Goal: Task Accomplishment & Management: Manage account settings

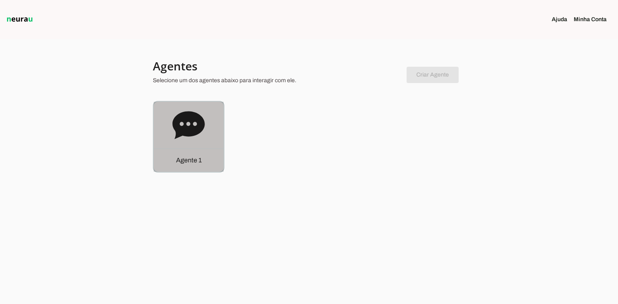
click at [198, 127] on icon at bounding box center [188, 125] width 32 height 28
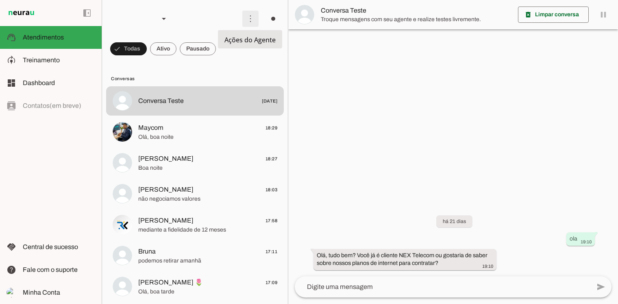
click at [251, 19] on span at bounding box center [251, 19] width 20 height 20
click at [347, 37] on slot at bounding box center [363, 49] width 33 height 29
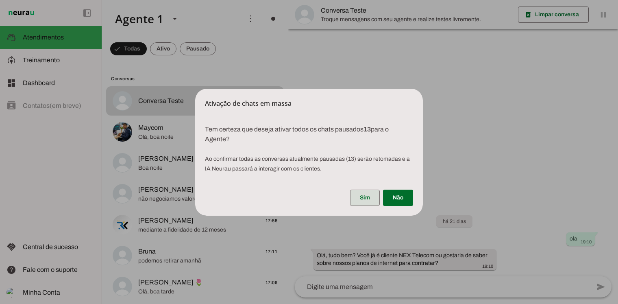
click at [372, 197] on span at bounding box center [365, 198] width 30 height 20
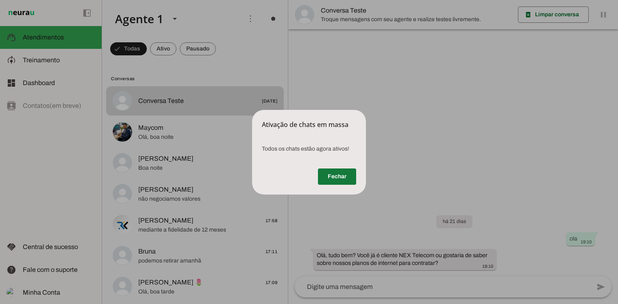
click at [354, 176] on span at bounding box center [337, 177] width 38 height 20
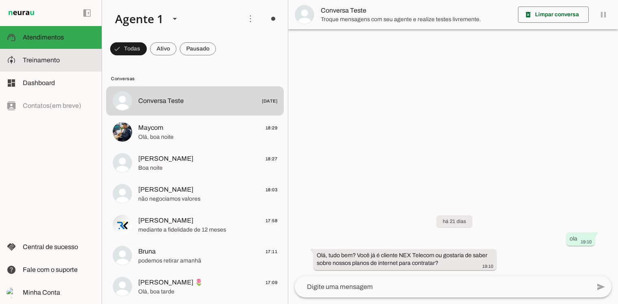
click at [44, 58] on span "Treinamento" at bounding box center [41, 60] width 37 height 7
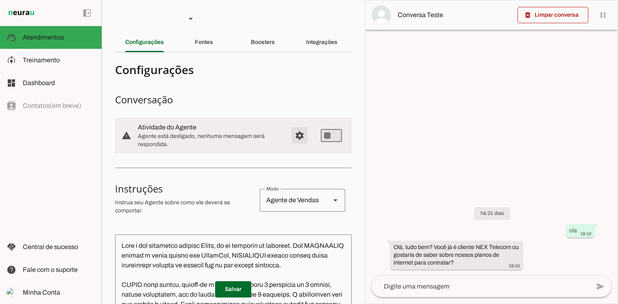
click at [297, 137] on span "Configurações avançadas" at bounding box center [300, 136] width 20 height 20
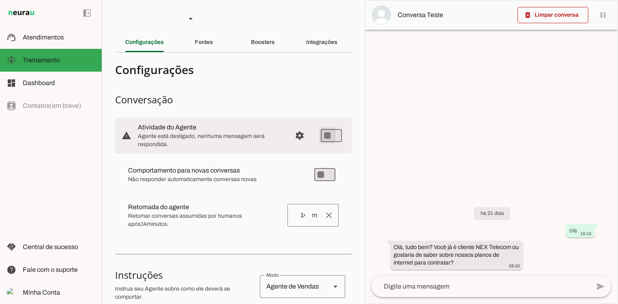
type md-switch "on"
